Goal: Navigation & Orientation: Find specific page/section

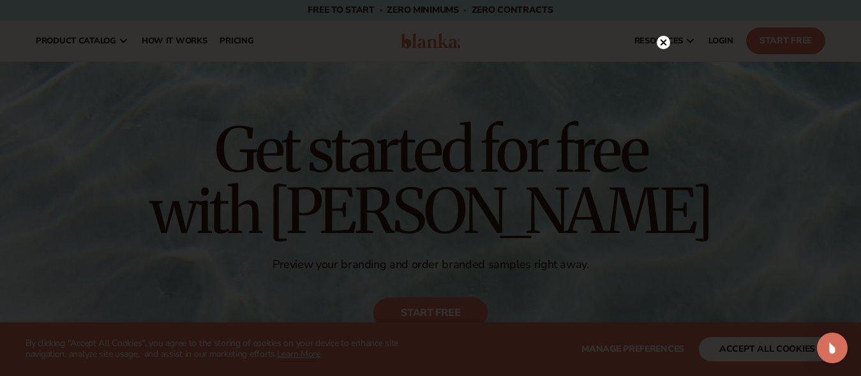
click at [666, 41] on circle at bounding box center [663, 42] width 13 height 13
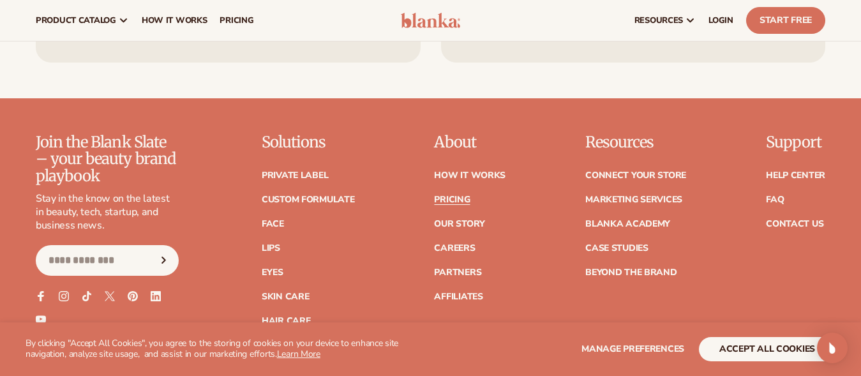
scroll to position [2573, 0]
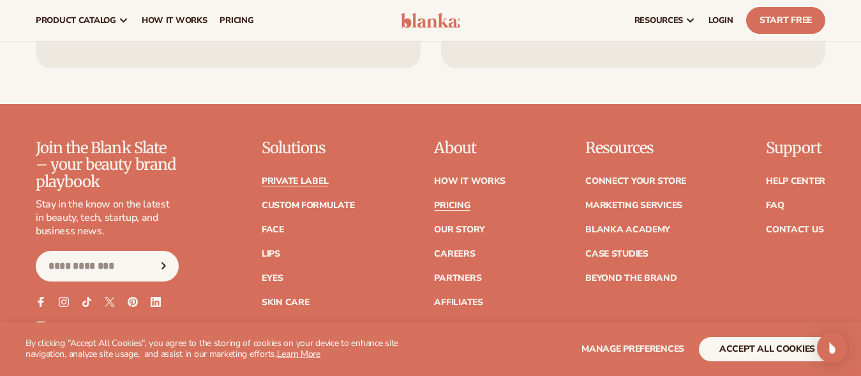
click at [319, 177] on link "Private label" at bounding box center [295, 181] width 66 height 9
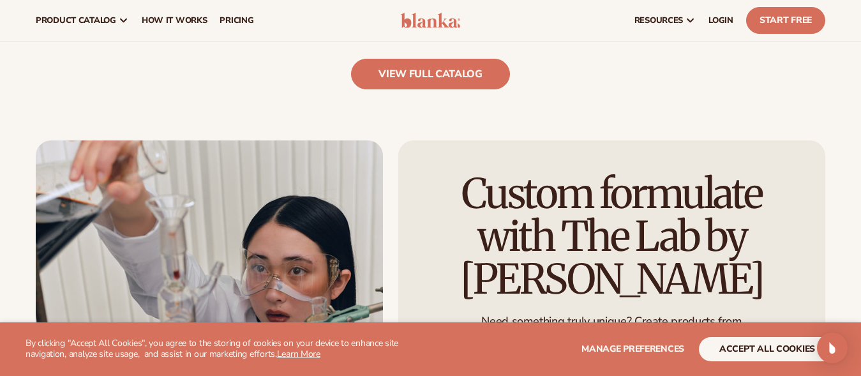
scroll to position [1373, 0]
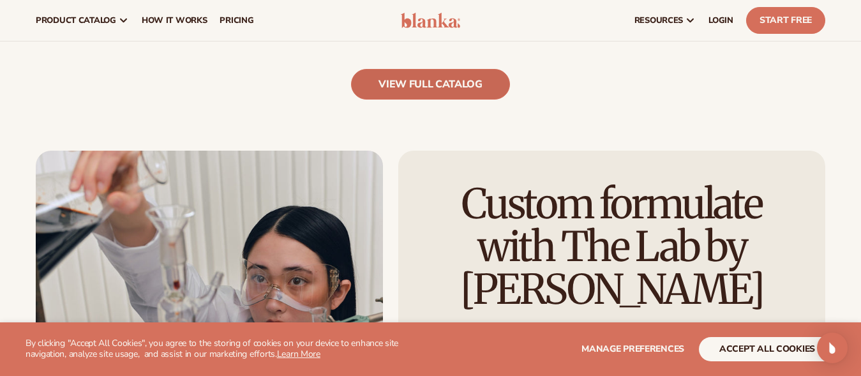
click at [451, 80] on link "view full catalog" at bounding box center [430, 84] width 159 height 31
